Goal: Transaction & Acquisition: Purchase product/service

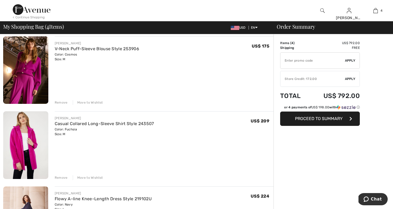
scroll to position [42, 0]
click at [62, 176] on div "Remove" at bounding box center [61, 177] width 13 height 5
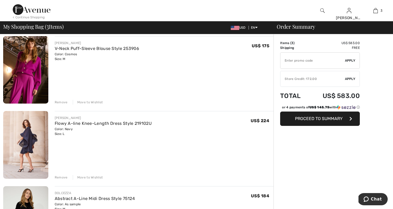
click at [62, 177] on div "Remove" at bounding box center [61, 177] width 13 height 5
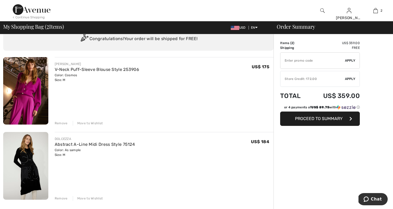
scroll to position [21, 0]
click at [59, 123] on div "Remove" at bounding box center [61, 123] width 13 height 5
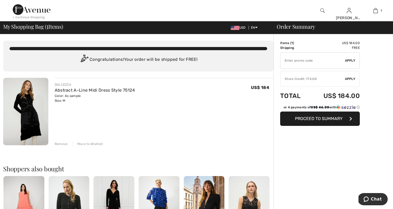
scroll to position [0, 0]
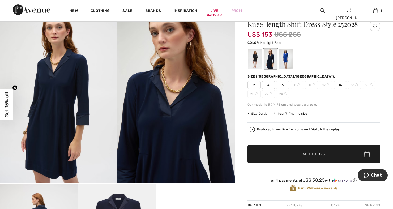
scroll to position [49, 0]
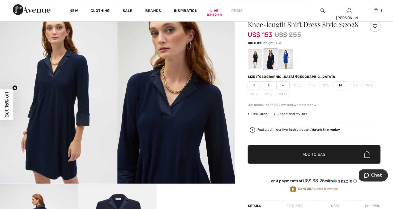
click at [338, 89] on span "14" at bounding box center [339, 85] width 13 height 8
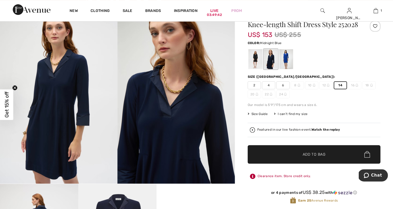
click at [302, 157] on span "✔ Added to Bag" at bounding box center [305, 154] width 32 height 6
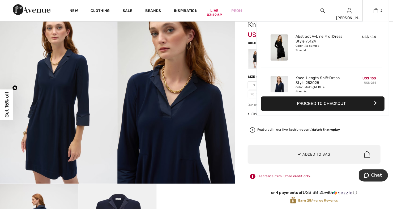
scroll to position [0, 0]
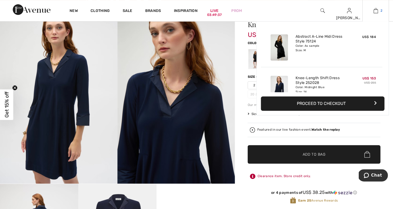
click at [374, 12] on img at bounding box center [375, 10] width 5 height 6
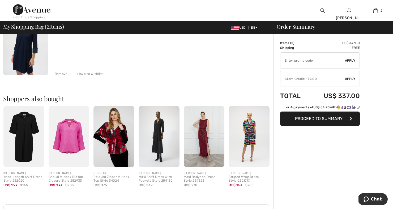
scroll to position [146, 0]
